Goal: Information Seeking & Learning: Learn about a topic

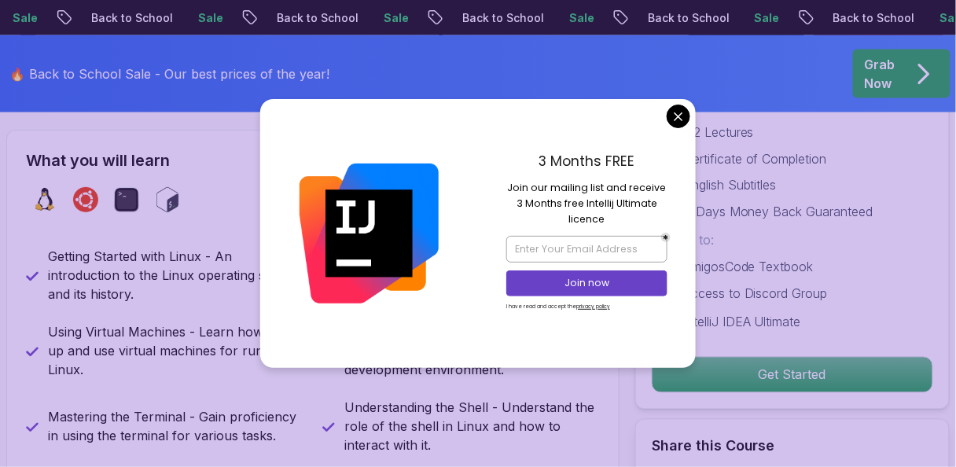
scroll to position [440, 0]
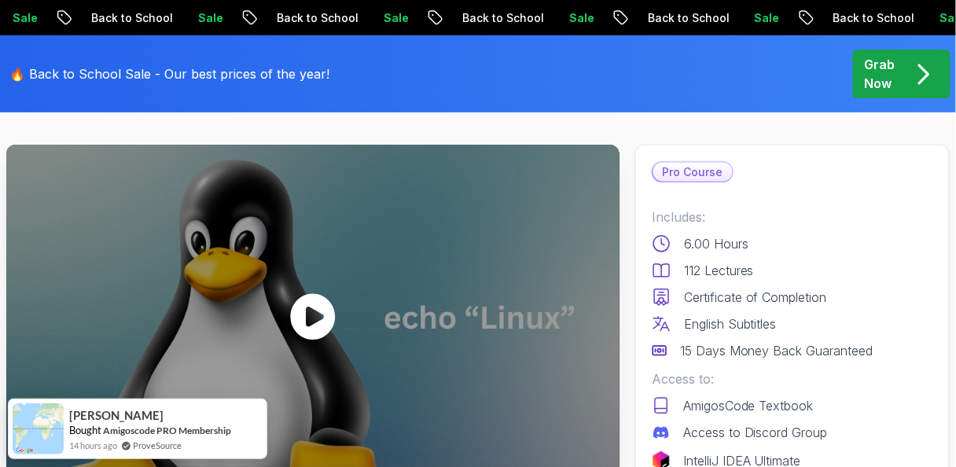
scroll to position [126, 0]
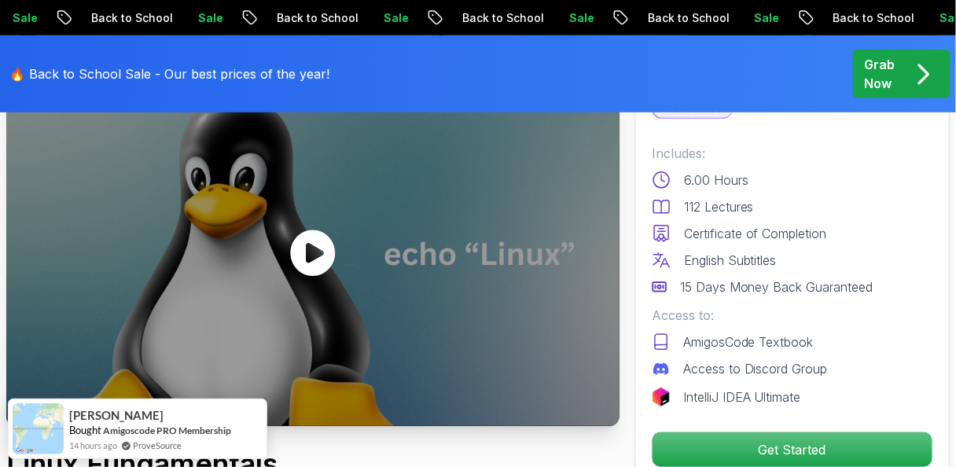
click at [312, 255] on icon at bounding box center [312, 252] width 47 height 47
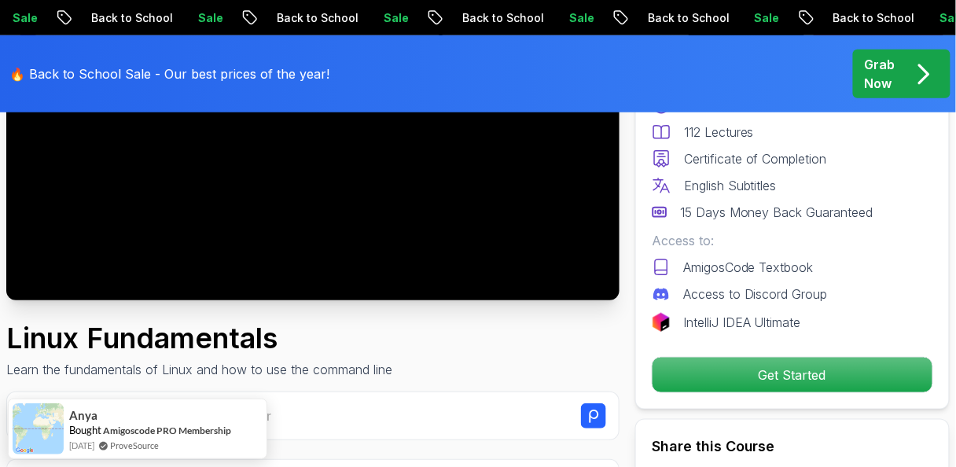
scroll to position [0, 0]
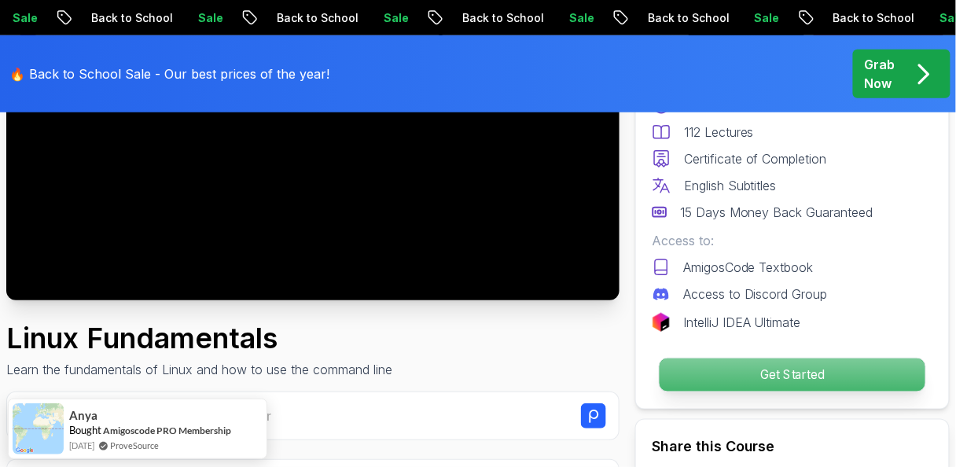
click at [694, 365] on p "Get Started" at bounding box center [792, 374] width 266 height 33
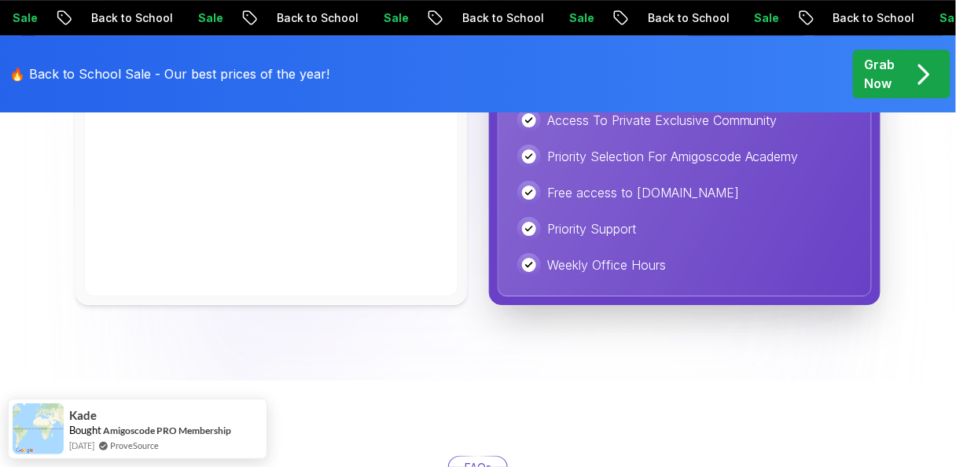
scroll to position [4035, 0]
